Goal: Obtain resource: Obtain resource

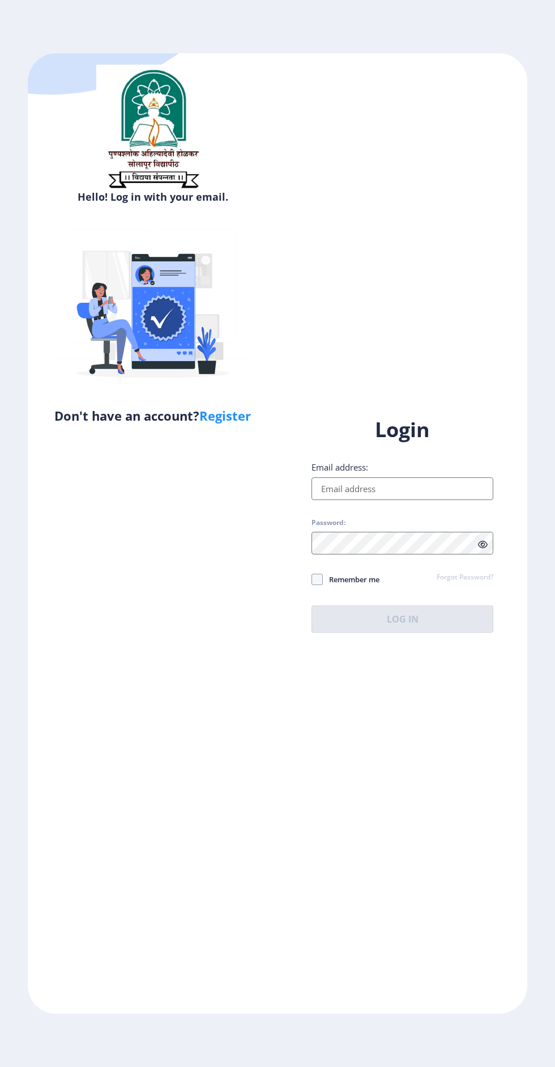
click at [434, 500] on input "Email address:" at bounding box center [403, 488] width 182 height 23
type input "[EMAIL_ADDRESS][DOMAIN_NAME]"
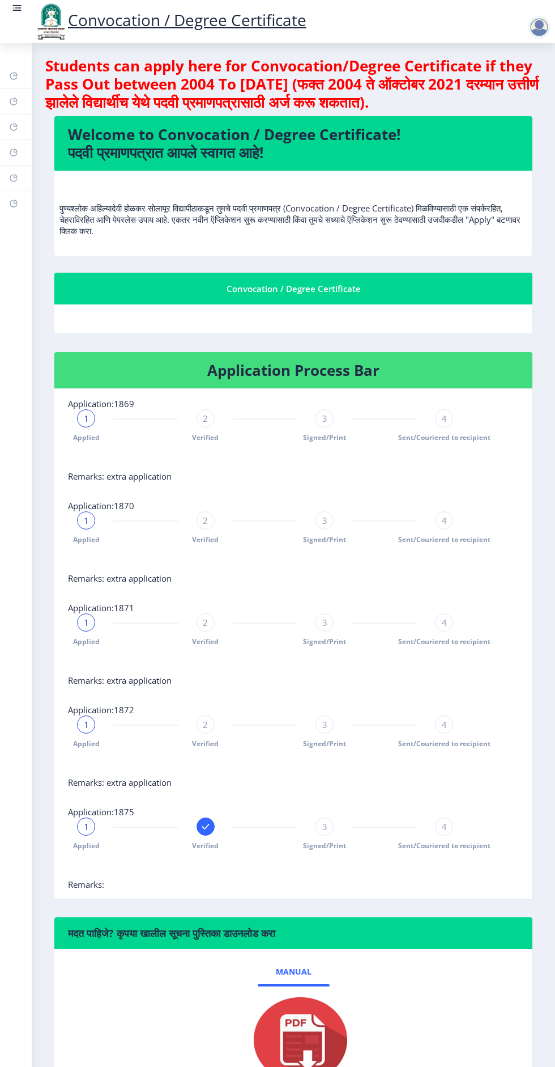
click at [16, 8] on rect at bounding box center [18, 7] width 7 height 1
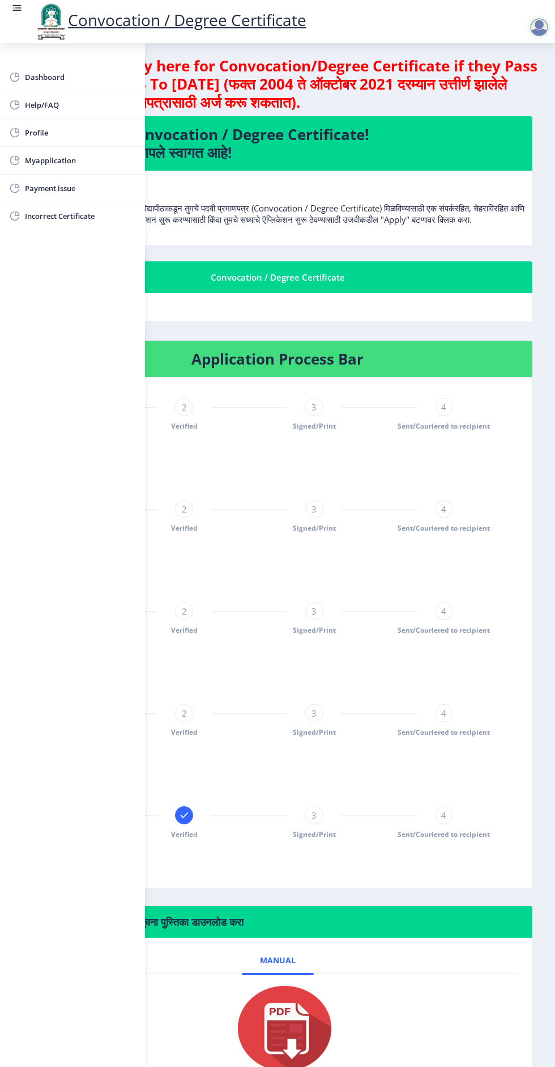
click at [53, 166] on span "Myapplication" at bounding box center [80, 161] width 111 height 14
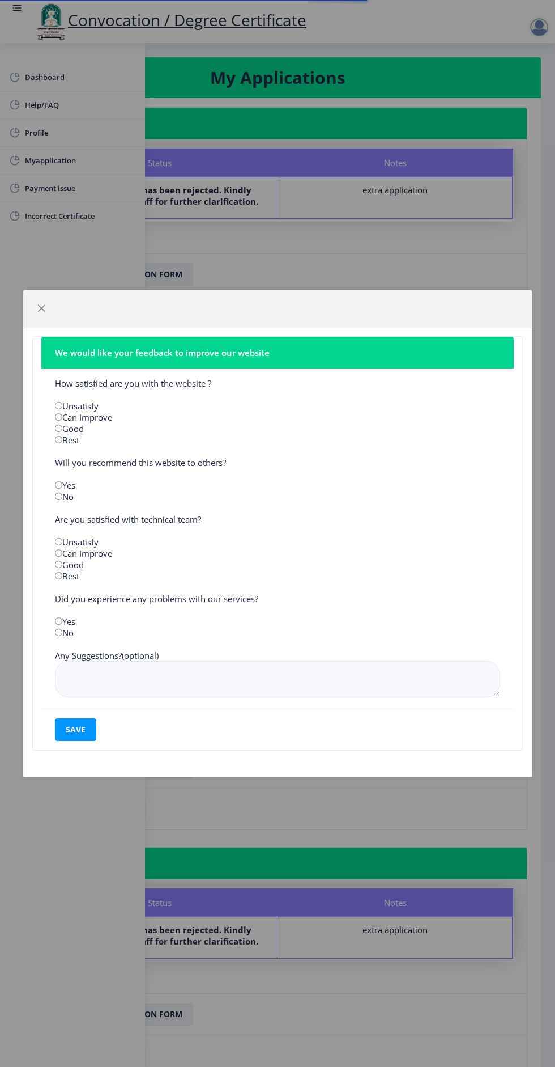
click at [373, 254] on div "We would like your feedback to improve our website How satisfied are you with t…" at bounding box center [277, 533] width 555 height 1067
click at [37, 294] on div at bounding box center [277, 308] width 509 height 37
click at [46, 303] on button "button" at bounding box center [41, 308] width 18 height 18
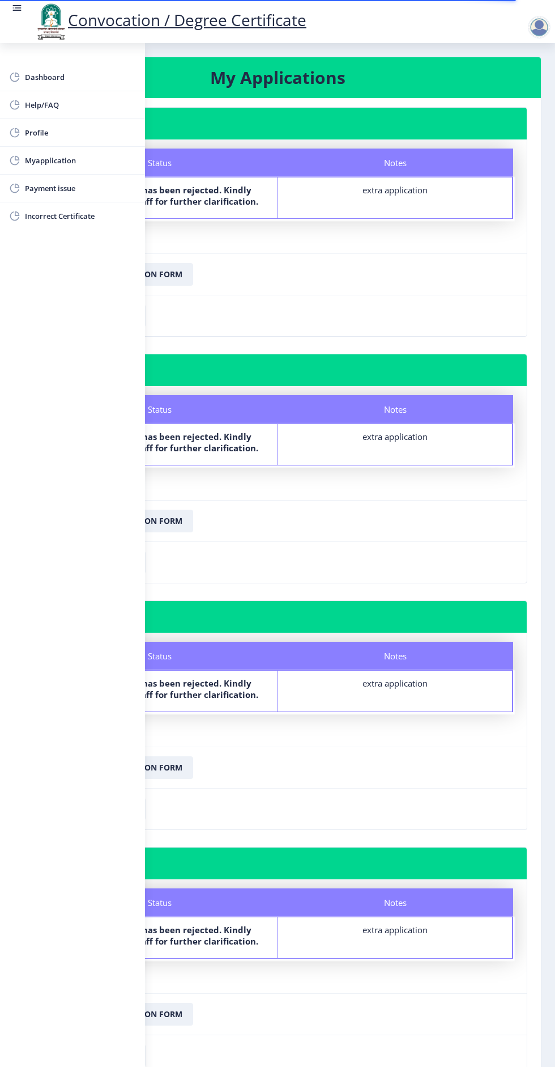
click at [354, 278] on nb-card-footer "Download Application Form" at bounding box center [277, 273] width 499 height 41
click at [14, 19] on link at bounding box center [16, 21] width 11 height 39
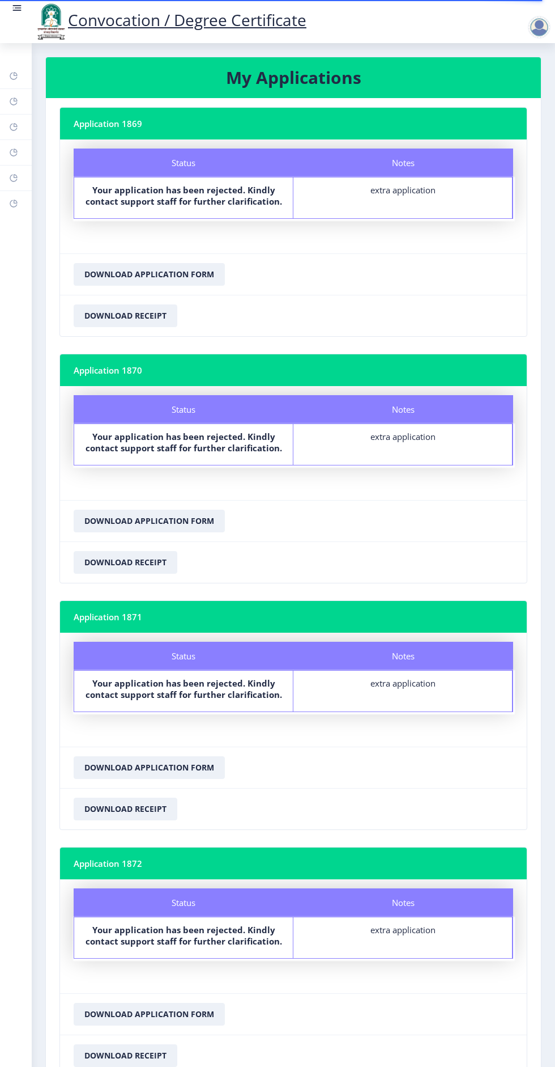
scroll to position [229, 0]
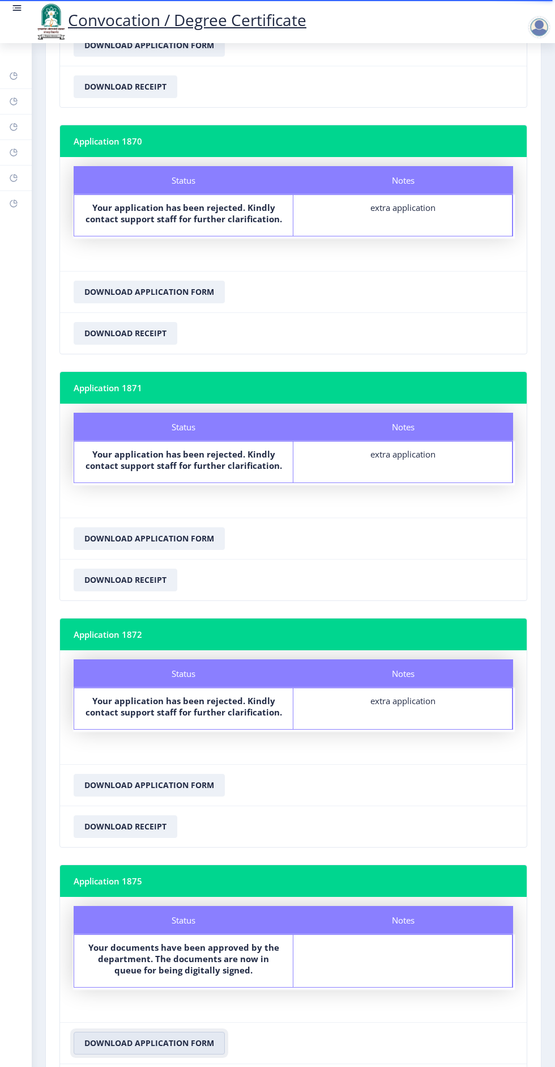
click at [177, 1032] on button "Download Application Form" at bounding box center [149, 1043] width 151 height 23
click at [207, 906] on div "Status" at bounding box center [184, 920] width 220 height 28
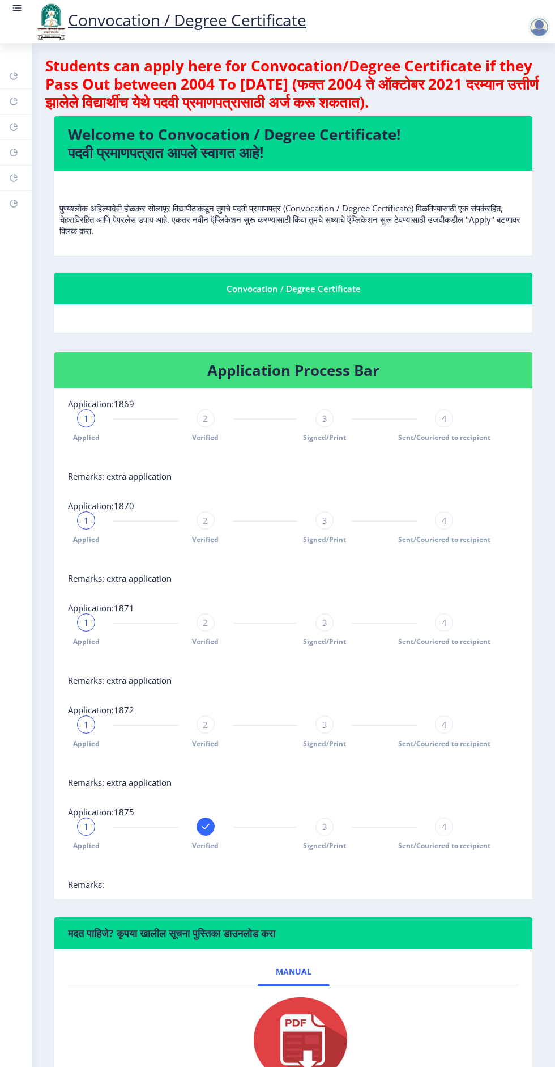
click at [213, 27] on link "Convocation / Degree Certificate" at bounding box center [170, 20] width 273 height 22
click at [255, 23] on link "Convocation / Degree Certificate" at bounding box center [170, 20] width 273 height 22
click at [273, 15] on link "Convocation / Degree Certificate" at bounding box center [170, 20] width 273 height 22
click at [546, 18] on div at bounding box center [539, 27] width 23 height 23
